Goal: Task Accomplishment & Management: Use online tool/utility

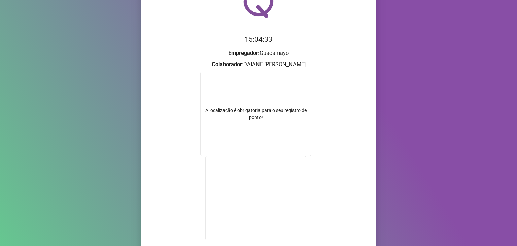
scroll to position [93, 0]
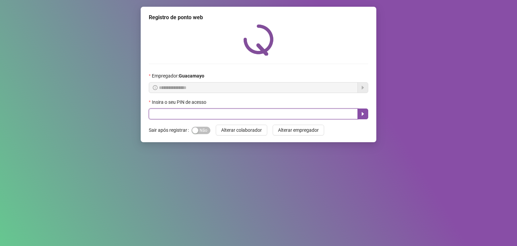
click at [249, 112] on input "text" at bounding box center [253, 113] width 209 height 11
click at [293, 112] on input "text" at bounding box center [253, 113] width 209 height 11
type input "*****"
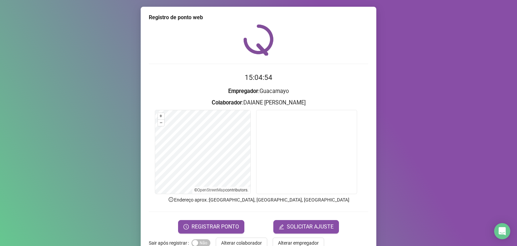
scroll to position [16, 0]
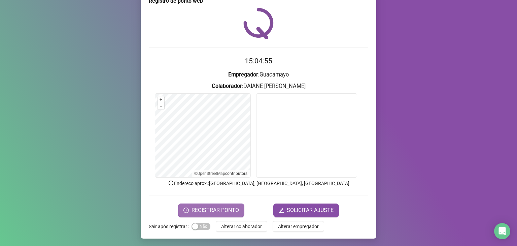
click at [214, 210] on span "REGISTRAR PONTO" at bounding box center [215, 210] width 47 height 8
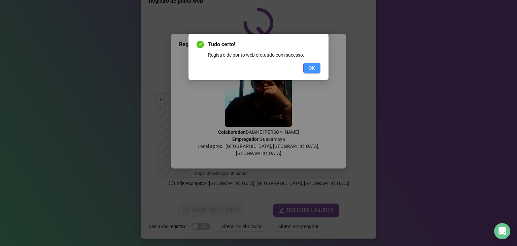
click at [304, 66] on button "OK" at bounding box center [311, 68] width 17 height 11
